Goal: Find specific page/section: Find specific page/section

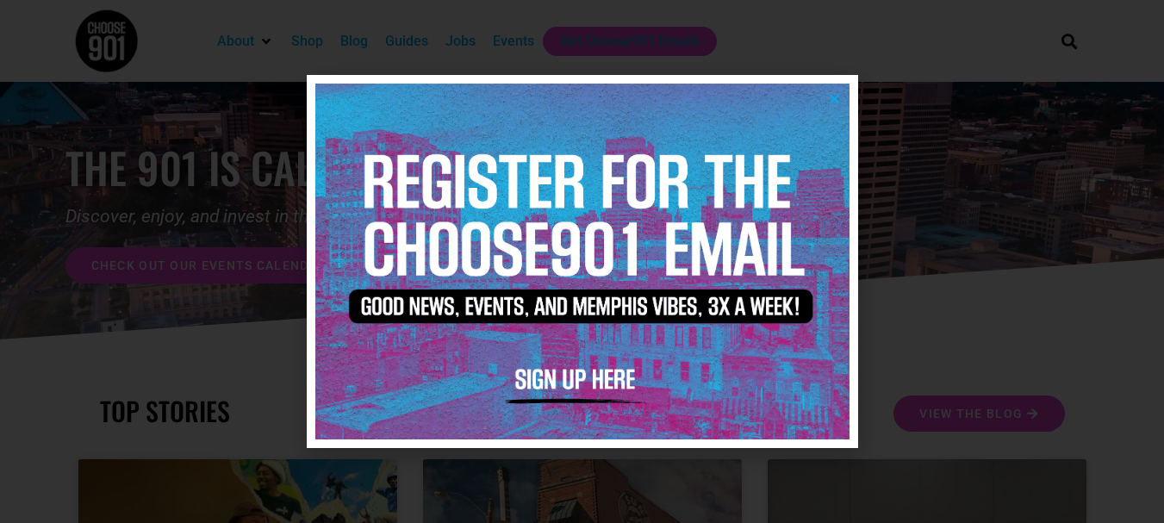
click at [838, 94] on icon "Close" at bounding box center [834, 98] width 13 height 13
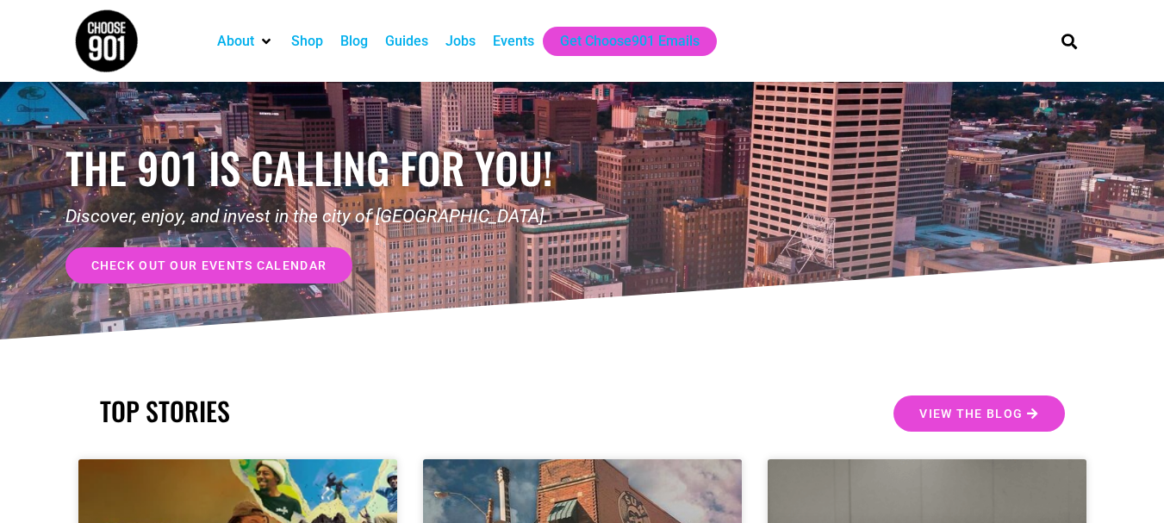
click at [516, 48] on div "Events" at bounding box center [513, 41] width 41 height 21
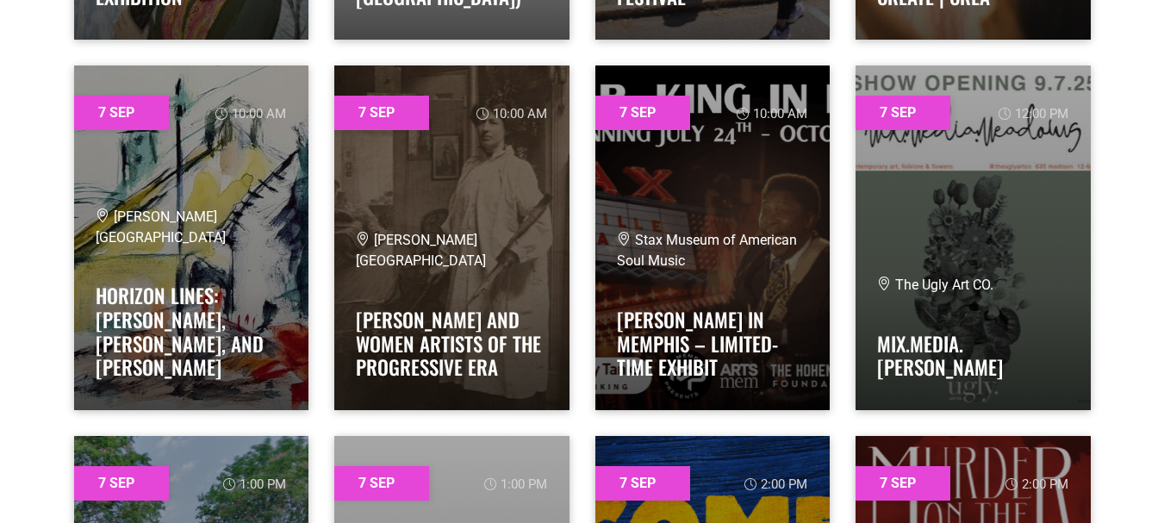
scroll to position [1155, 0]
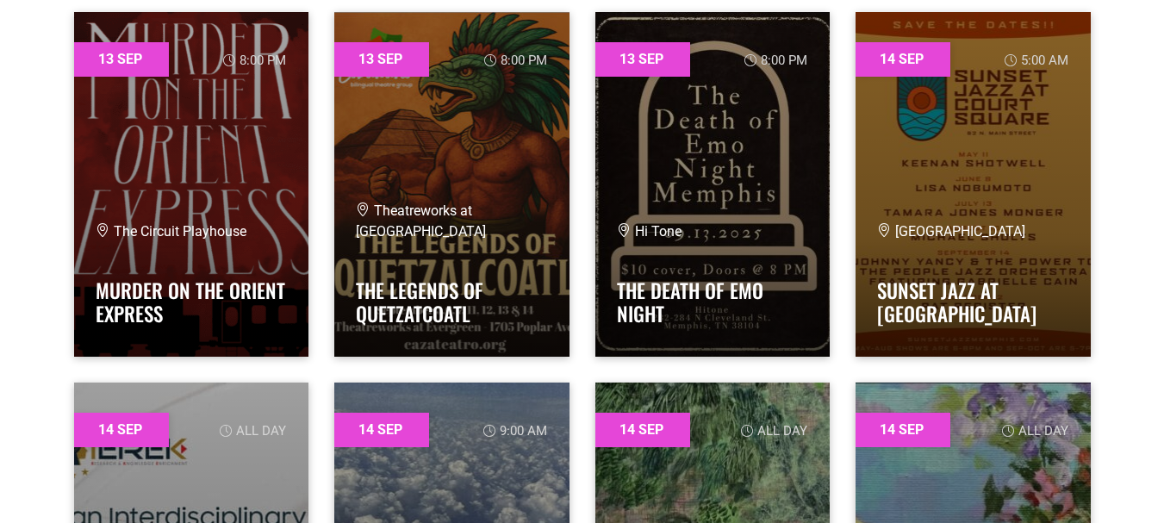
scroll to position [17717, 0]
